Goal: Information Seeking & Learning: Learn about a topic

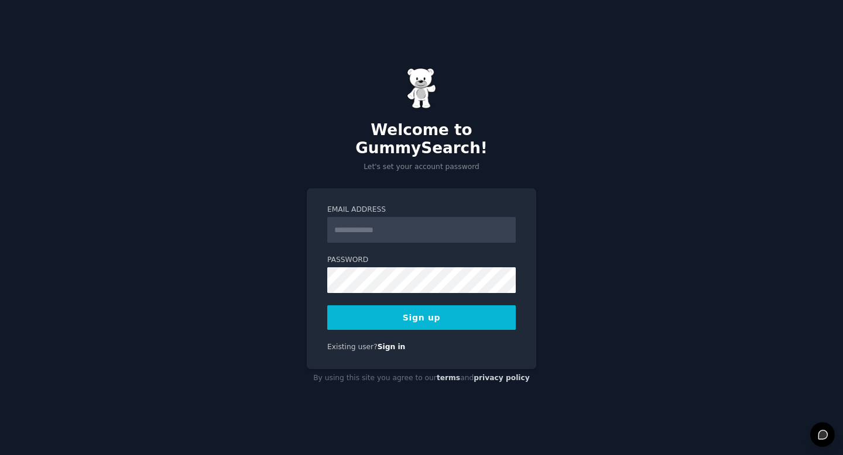
click at [464, 232] on input "Email Address" at bounding box center [421, 230] width 188 height 26
type input "**********"
click at [457, 311] on button "Sign up" at bounding box center [421, 317] width 188 height 25
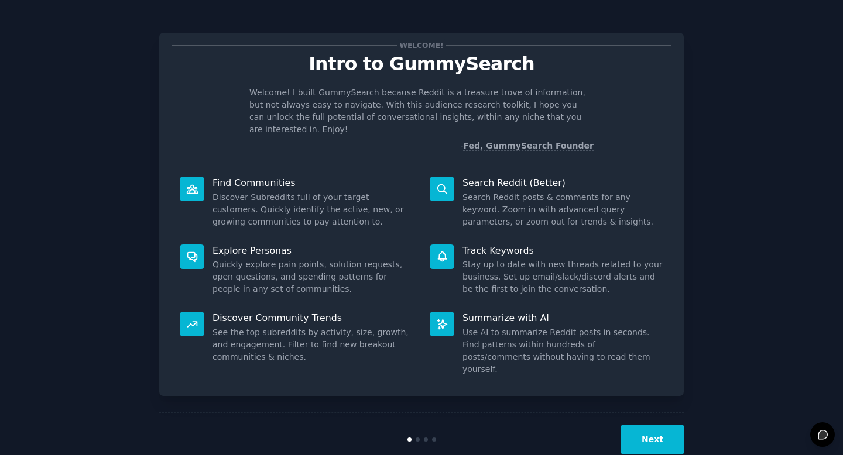
click at [647, 425] on button "Next" at bounding box center [652, 439] width 63 height 29
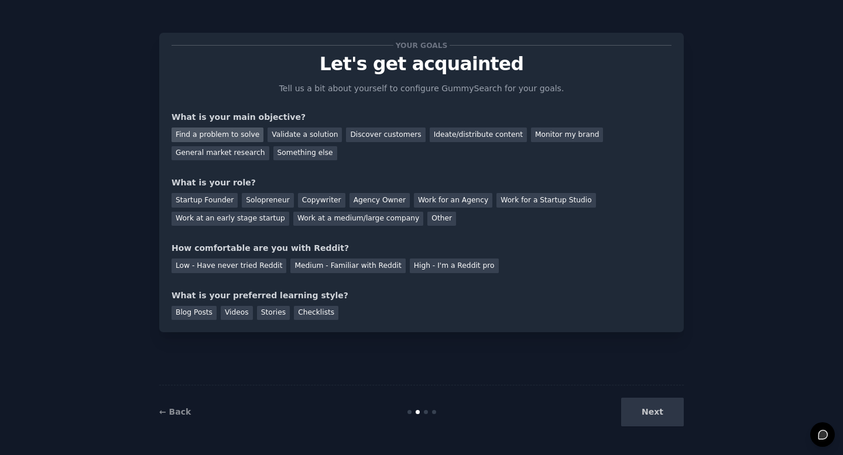
click at [245, 138] on div "Find a problem to solve" at bounding box center [217, 135] width 92 height 15
click at [219, 202] on div "Startup Founder" at bounding box center [204, 200] width 66 height 15
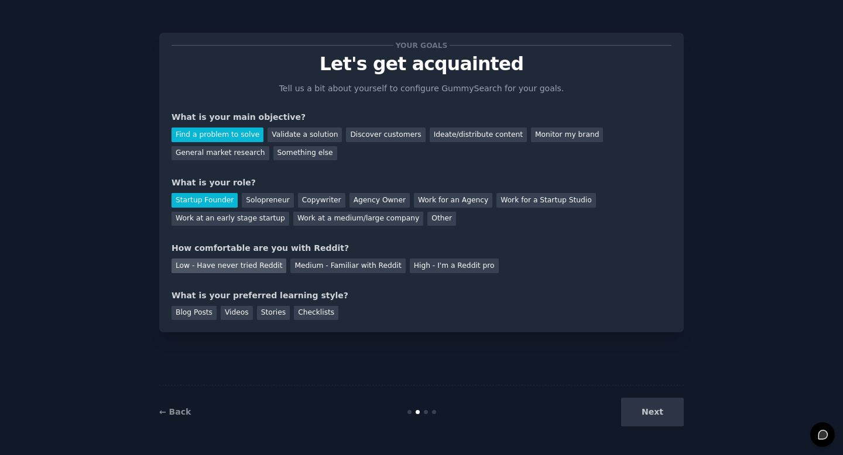
click at [233, 266] on div "Low - Have never tried Reddit" at bounding box center [228, 266] width 115 height 15
click at [188, 318] on div "Blog Posts" at bounding box center [193, 313] width 45 height 15
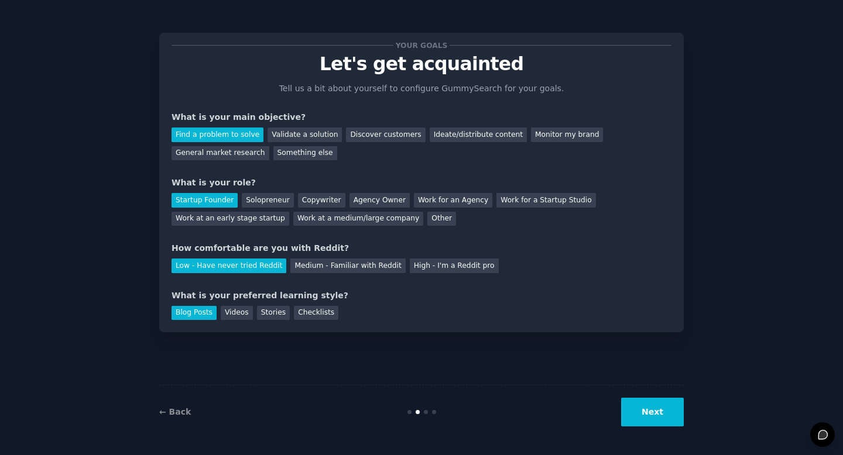
click at [645, 414] on button "Next" at bounding box center [652, 412] width 63 height 29
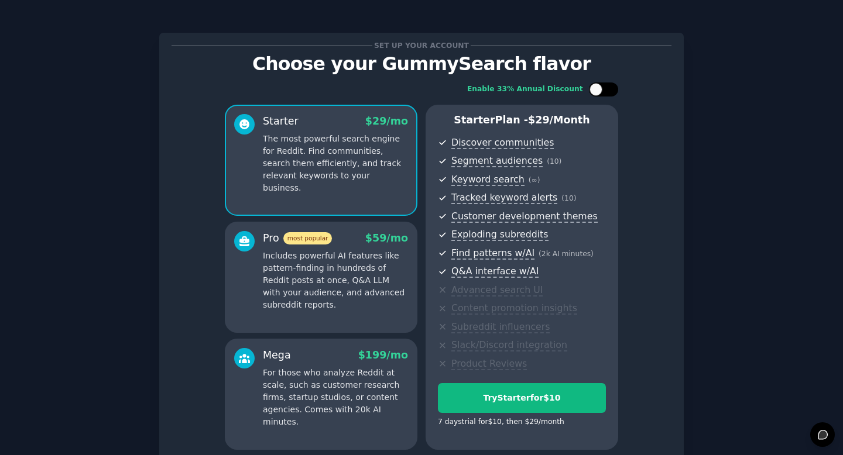
click at [600, 94] on div at bounding box center [603, 90] width 29 height 14
checkbox input "true"
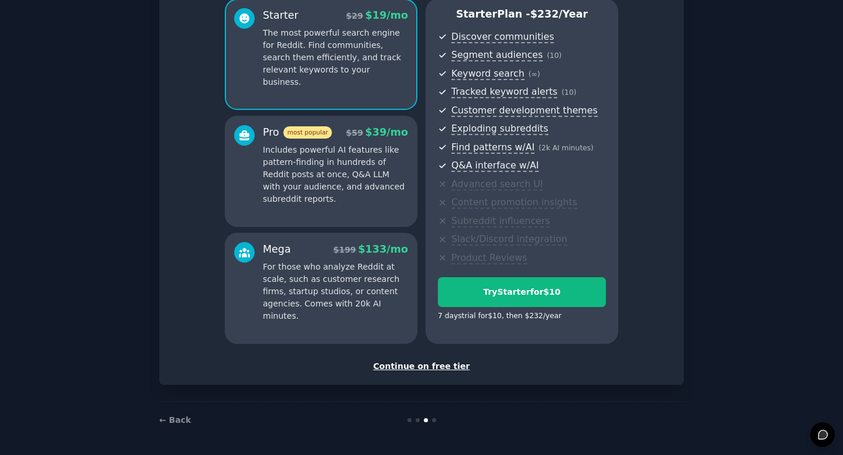
click at [453, 368] on div "Continue on free tier" at bounding box center [421, 366] width 500 height 12
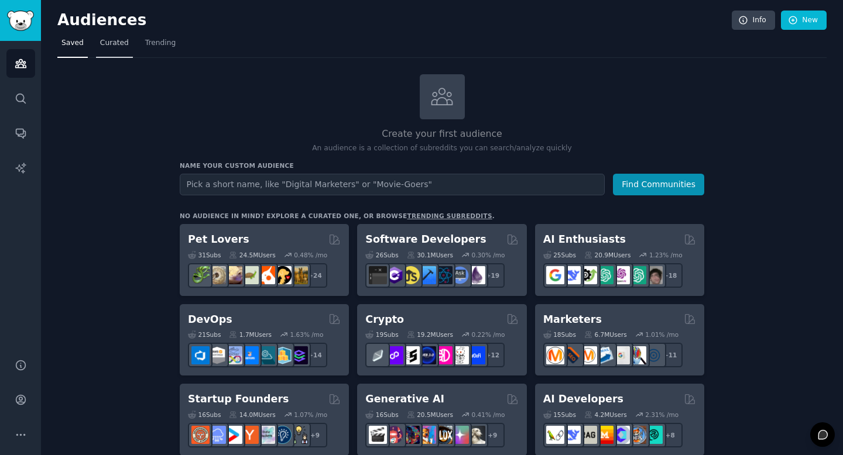
click at [117, 51] on link "Curated" at bounding box center [114, 46] width 37 height 24
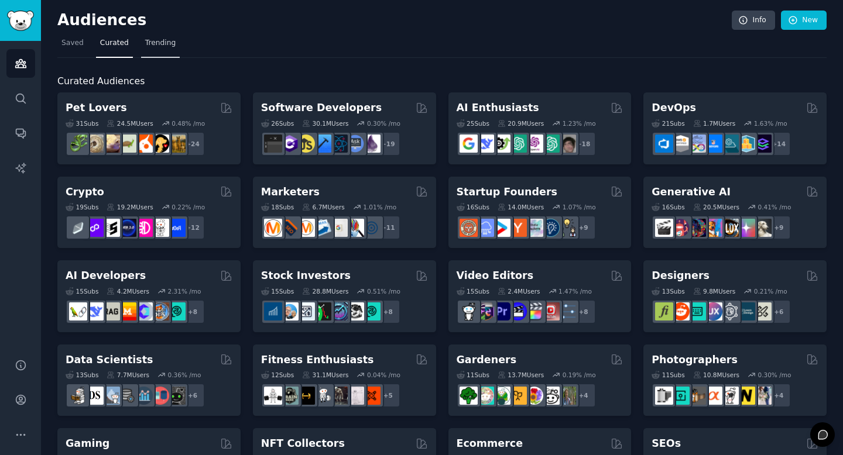
click at [167, 43] on span "Trending" at bounding box center [160, 43] width 30 height 11
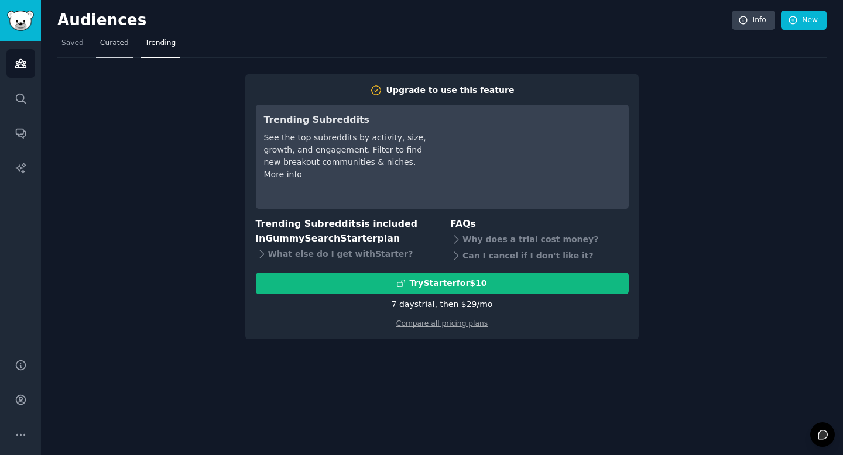
click at [116, 44] on span "Curated" at bounding box center [114, 43] width 29 height 11
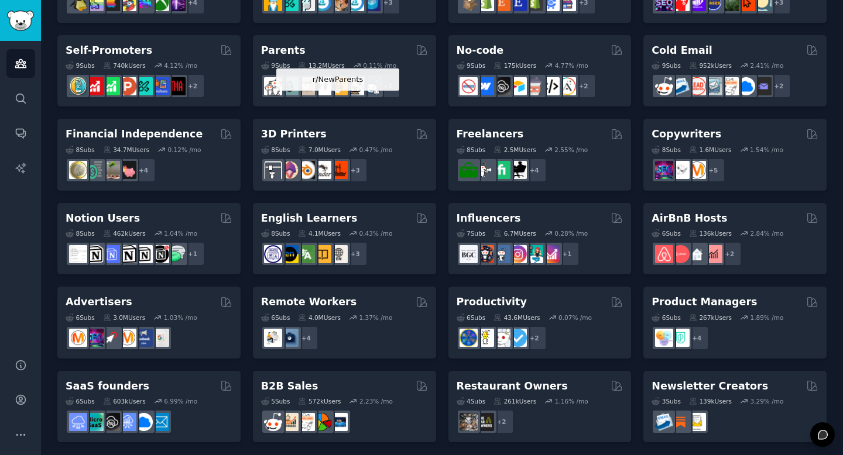
scroll to position [481, 0]
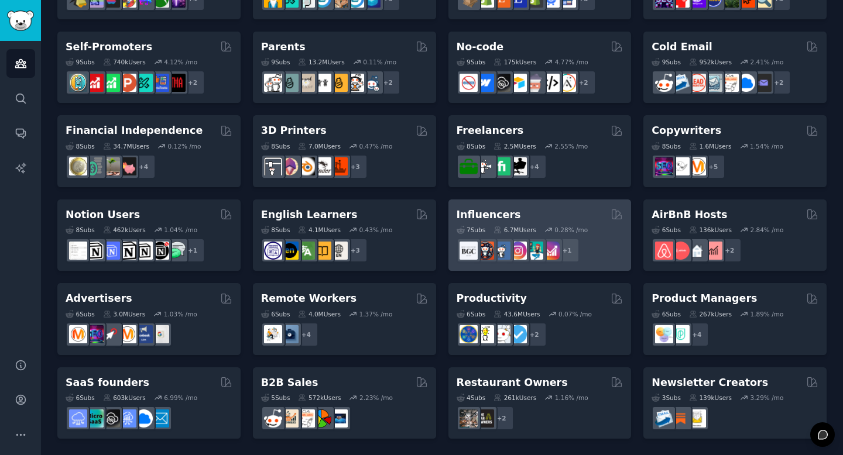
click at [480, 212] on h2 "Influencers" at bounding box center [488, 215] width 64 height 15
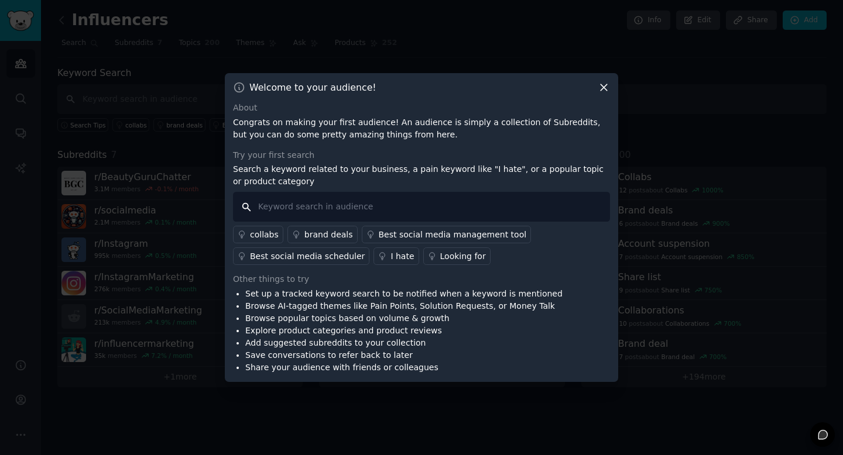
click at [399, 204] on input "text" at bounding box center [421, 207] width 377 height 30
type input "how can i"
click at [390, 260] on div "I hate" at bounding box center [401, 256] width 23 height 12
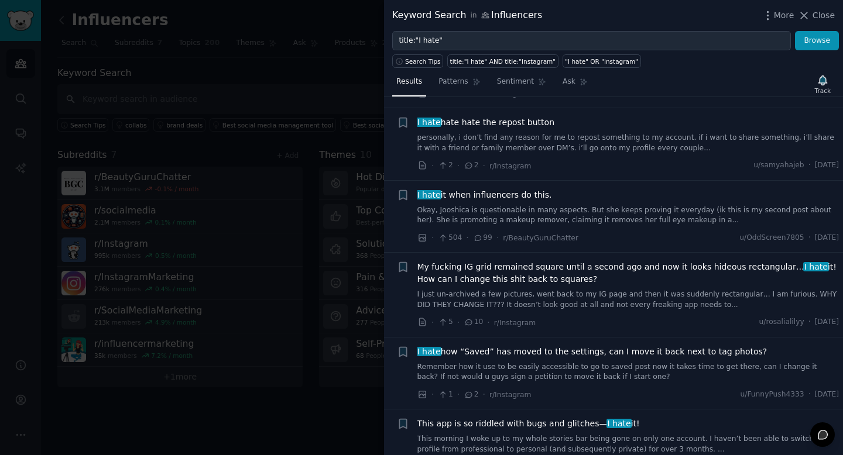
scroll to position [300, 0]
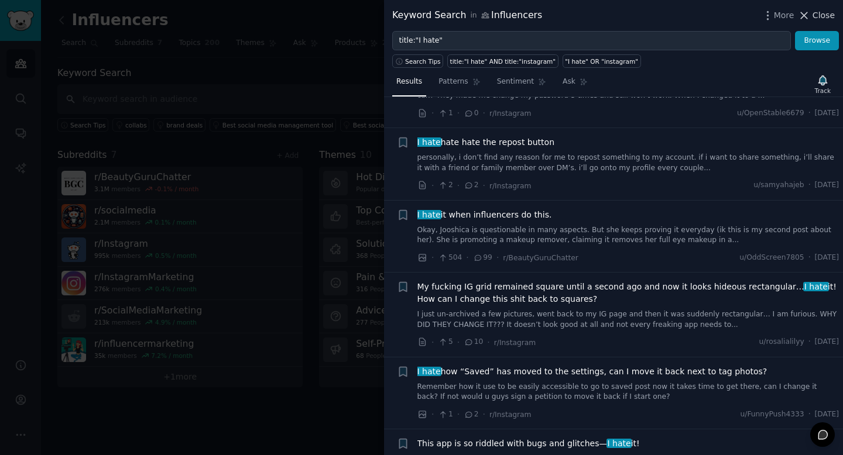
click at [816, 17] on span "Close" at bounding box center [823, 15] width 22 height 12
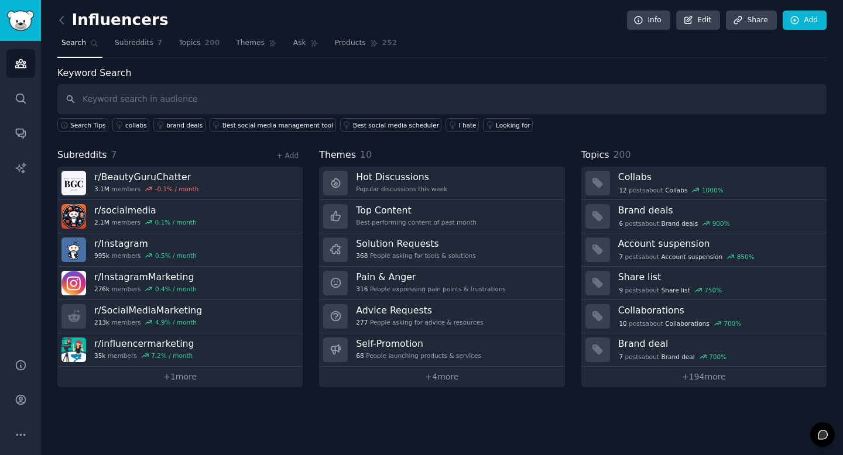
click at [202, 68] on div "Keyword Search Search Tips collabs brand deals Best social media management too…" at bounding box center [441, 99] width 769 height 66
click at [153, 50] on link "Subreddits 7" at bounding box center [139, 46] width 56 height 24
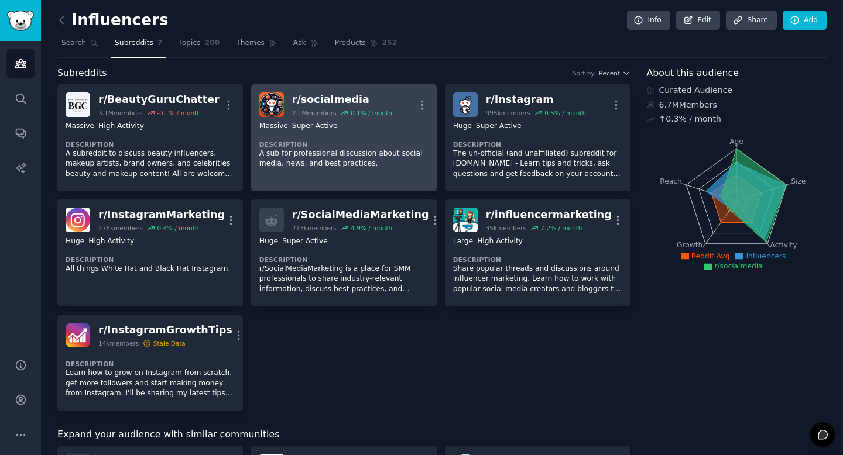
click at [294, 99] on div "r/ socialmedia" at bounding box center [342, 99] width 100 height 15
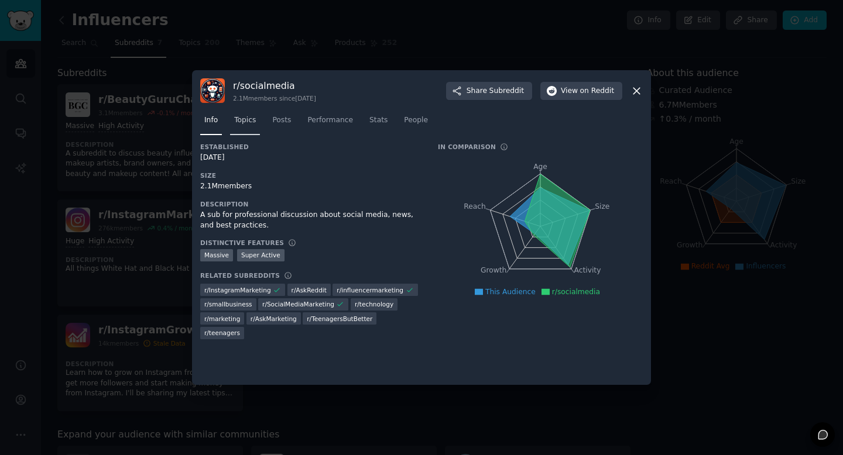
click at [242, 125] on span "Topics" at bounding box center [245, 120] width 22 height 11
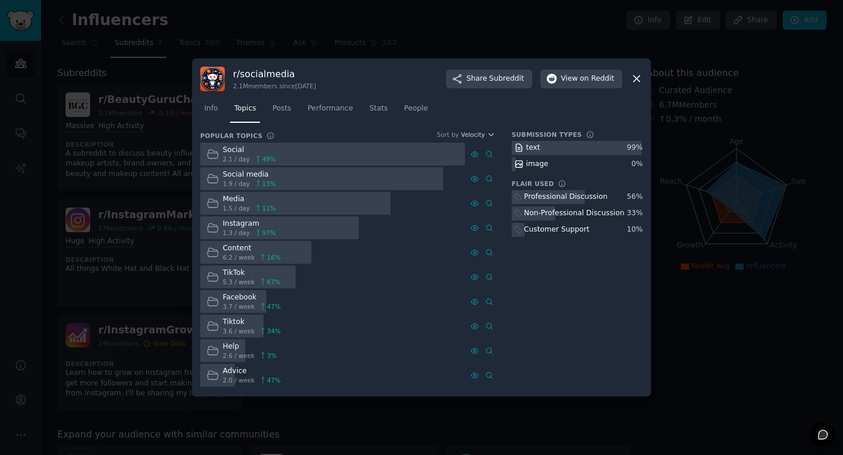
click at [228, 372] on div "Advice" at bounding box center [252, 371] width 58 height 11
click at [216, 380] on icon at bounding box center [213, 375] width 12 height 12
click at [214, 355] on icon at bounding box center [213, 351] width 12 height 12
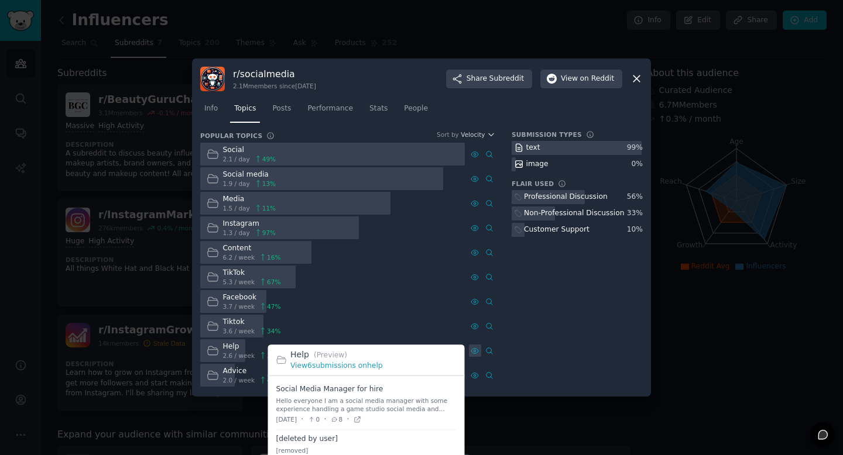
click at [476, 349] on icon at bounding box center [474, 351] width 8 height 8
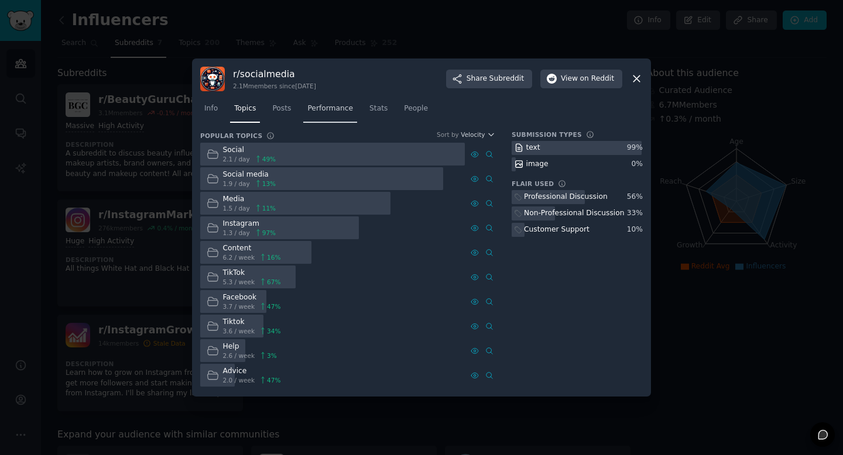
click at [348, 113] on span "Performance" at bounding box center [330, 109] width 46 height 11
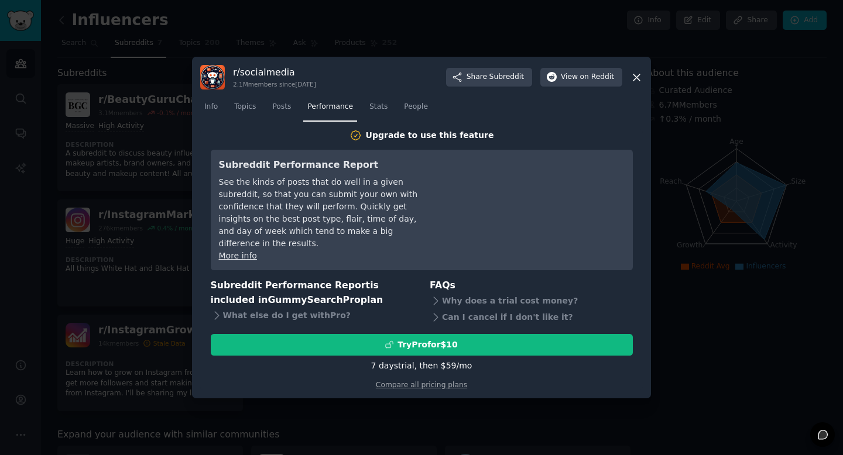
click at [638, 81] on icon at bounding box center [636, 77] width 6 height 6
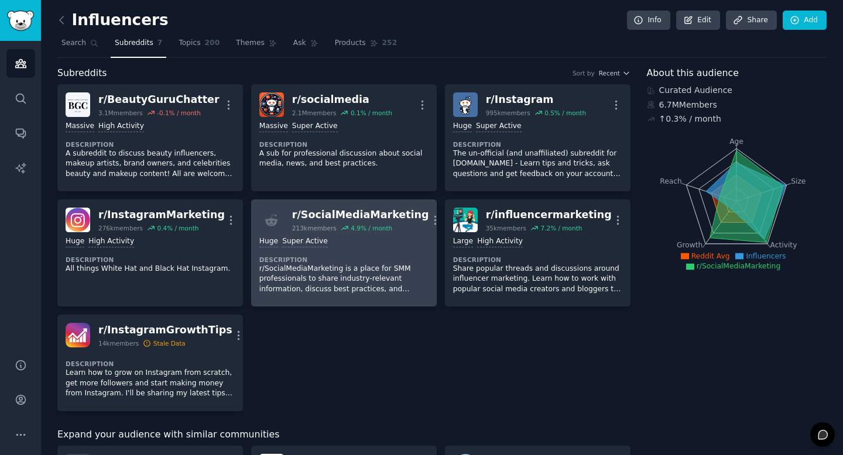
click at [361, 218] on div "r/ SocialMediaMarketing" at bounding box center [360, 215] width 137 height 15
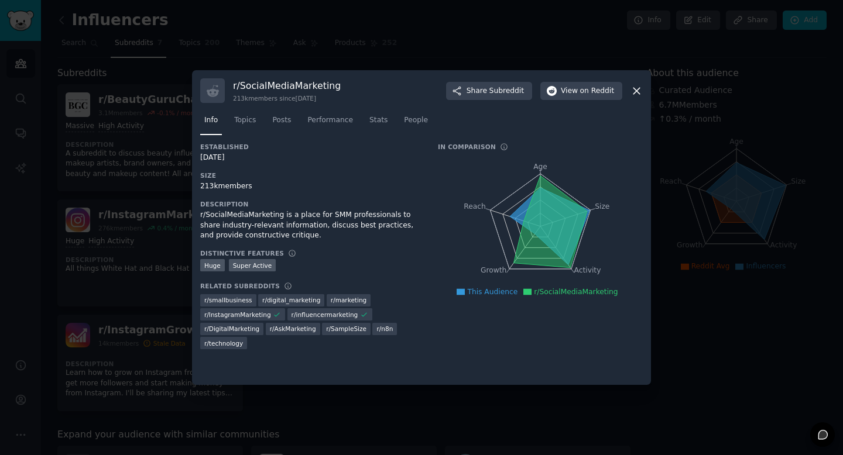
click at [556, 100] on div "r/ SocialMediaMarketing 213k members since [DATE] Share Subreddit View on Reddit" at bounding box center [421, 90] width 442 height 25
click at [559, 92] on button "View on Reddit" at bounding box center [581, 91] width 82 height 19
click at [625, 94] on div "r/ SocialMediaMarketing 213k members since [DATE] Share Subreddit View on Reddit" at bounding box center [421, 90] width 442 height 25
click at [635, 91] on icon at bounding box center [636, 91] width 6 height 6
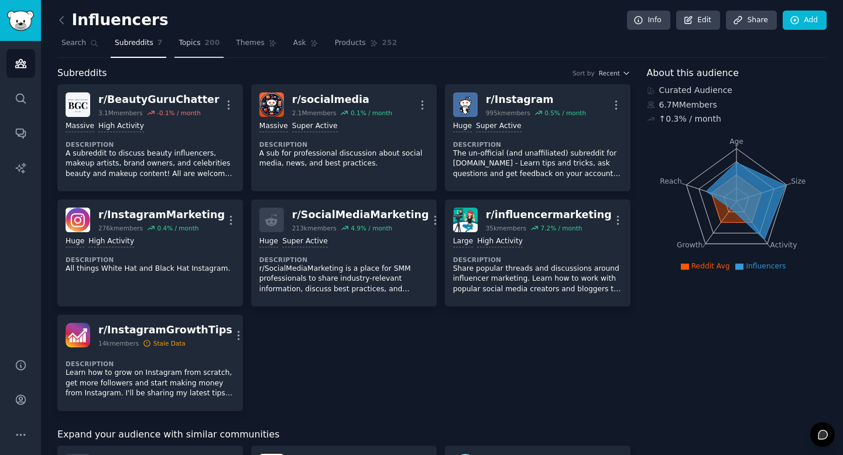
click at [196, 50] on link "Topics 200" at bounding box center [198, 46] width 49 height 24
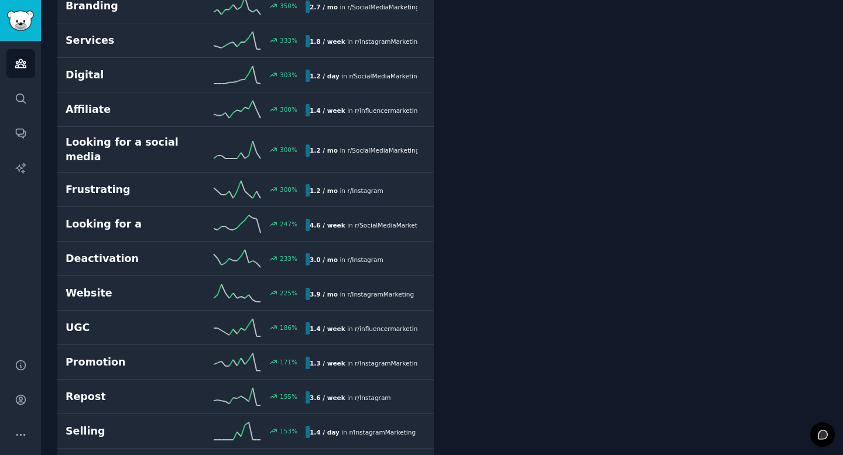
scroll to position [1056, 0]
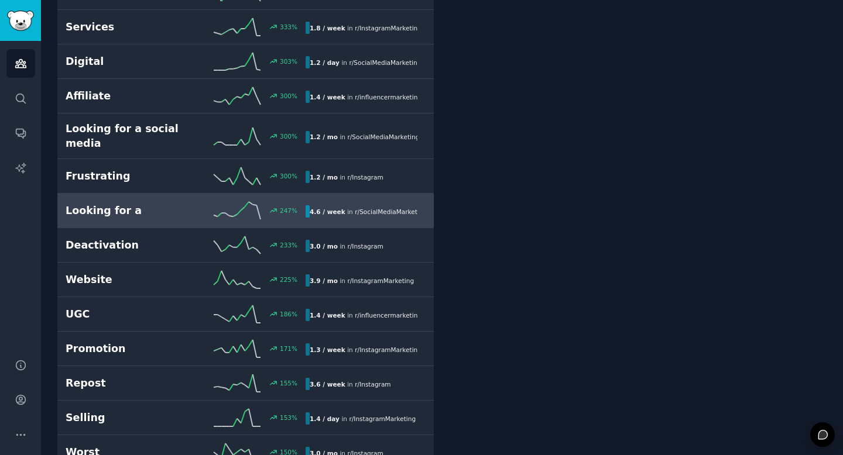
click at [109, 215] on link "Looking for a 247 % 4.6 / week in r/ SocialMediaMarketing , r/ InstagramMarketi…" at bounding box center [245, 211] width 376 height 35
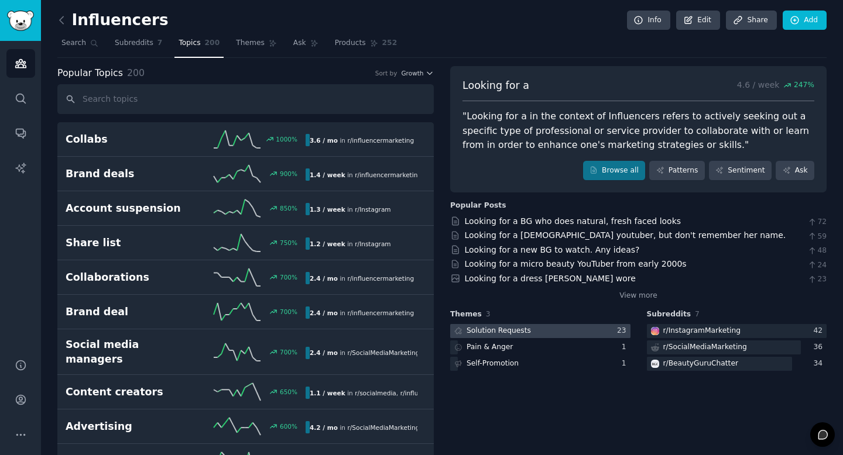
click at [587, 335] on div at bounding box center [540, 331] width 180 height 15
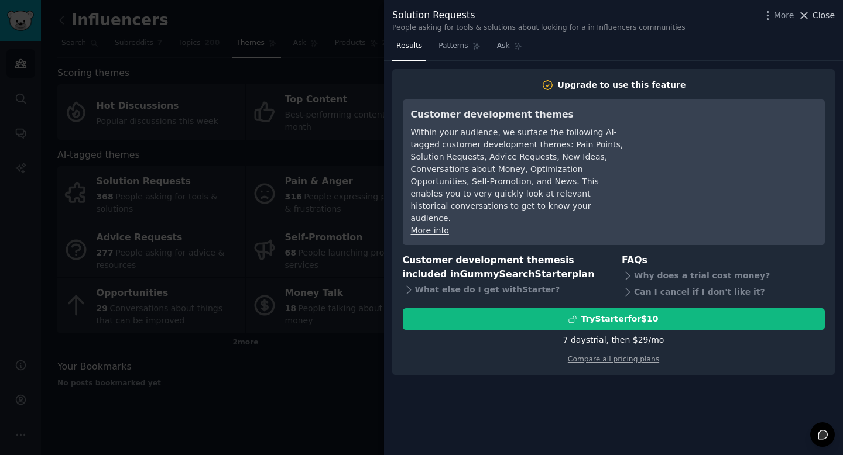
click at [819, 13] on span "Close" at bounding box center [823, 15] width 22 height 12
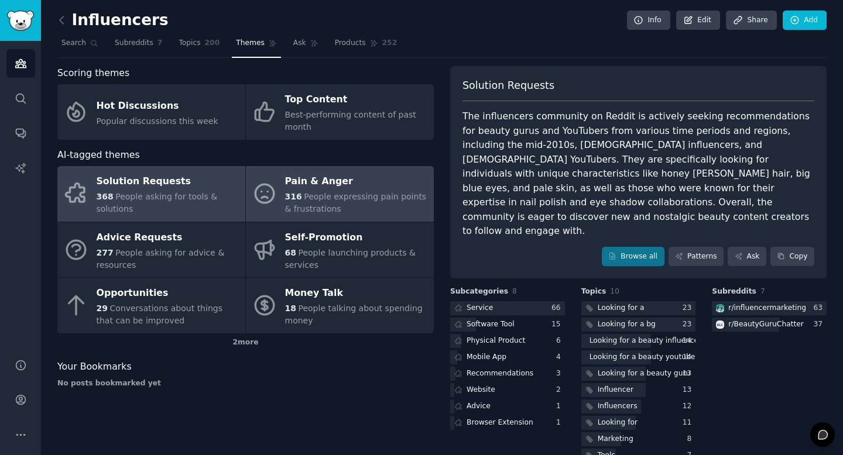
click at [343, 202] on div "316 People expressing pain points & frustrations" at bounding box center [356, 203] width 143 height 25
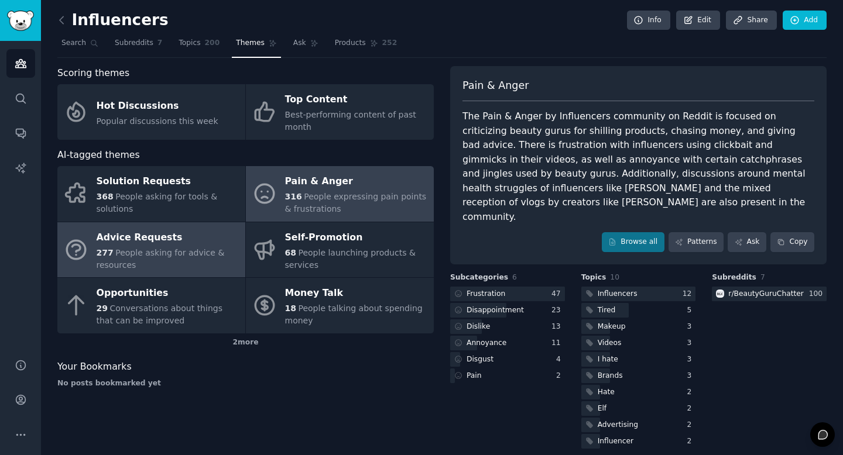
click at [177, 245] on div "Advice Requests" at bounding box center [168, 237] width 143 height 19
